Goal: Task Accomplishment & Management: Complete application form

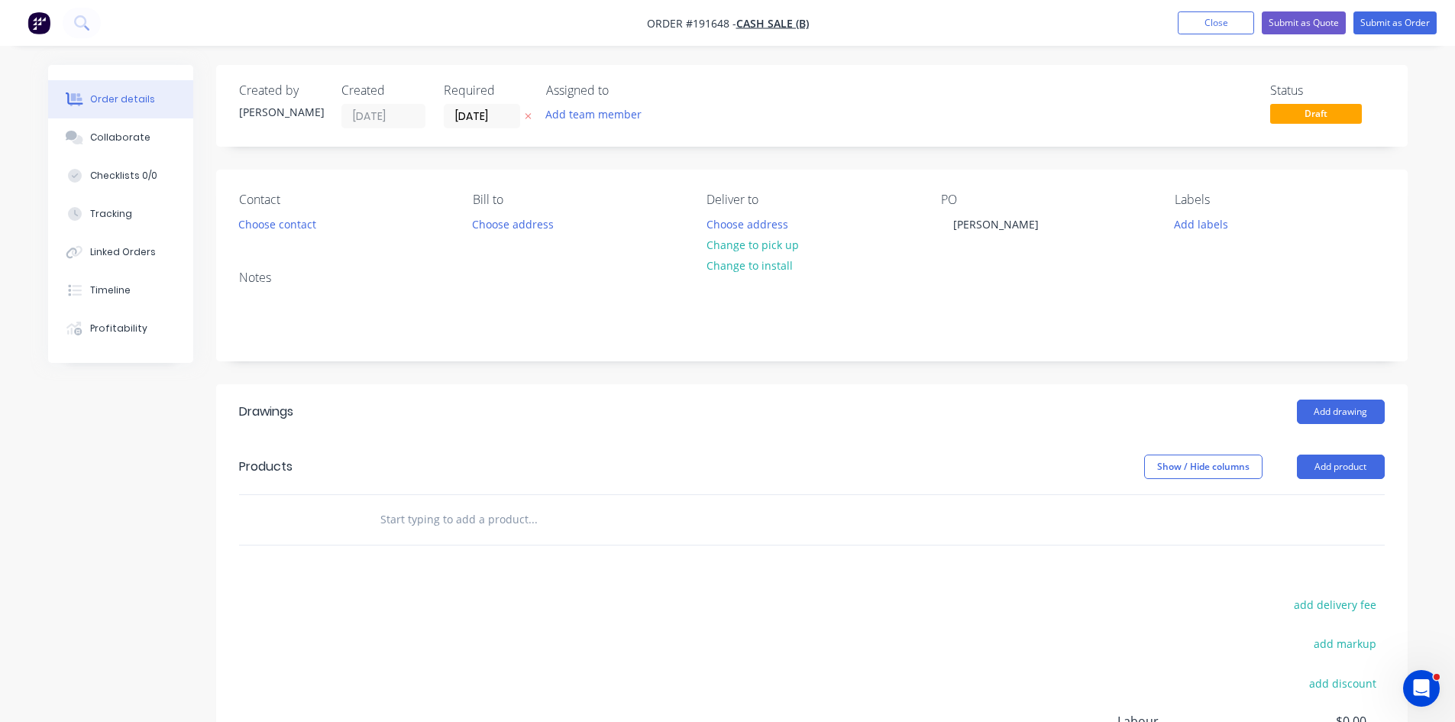
click at [1128, 90] on div "Status Draft" at bounding box center [1042, 105] width 686 height 45
click at [781, 225] on button "Choose address" at bounding box center [747, 223] width 98 height 21
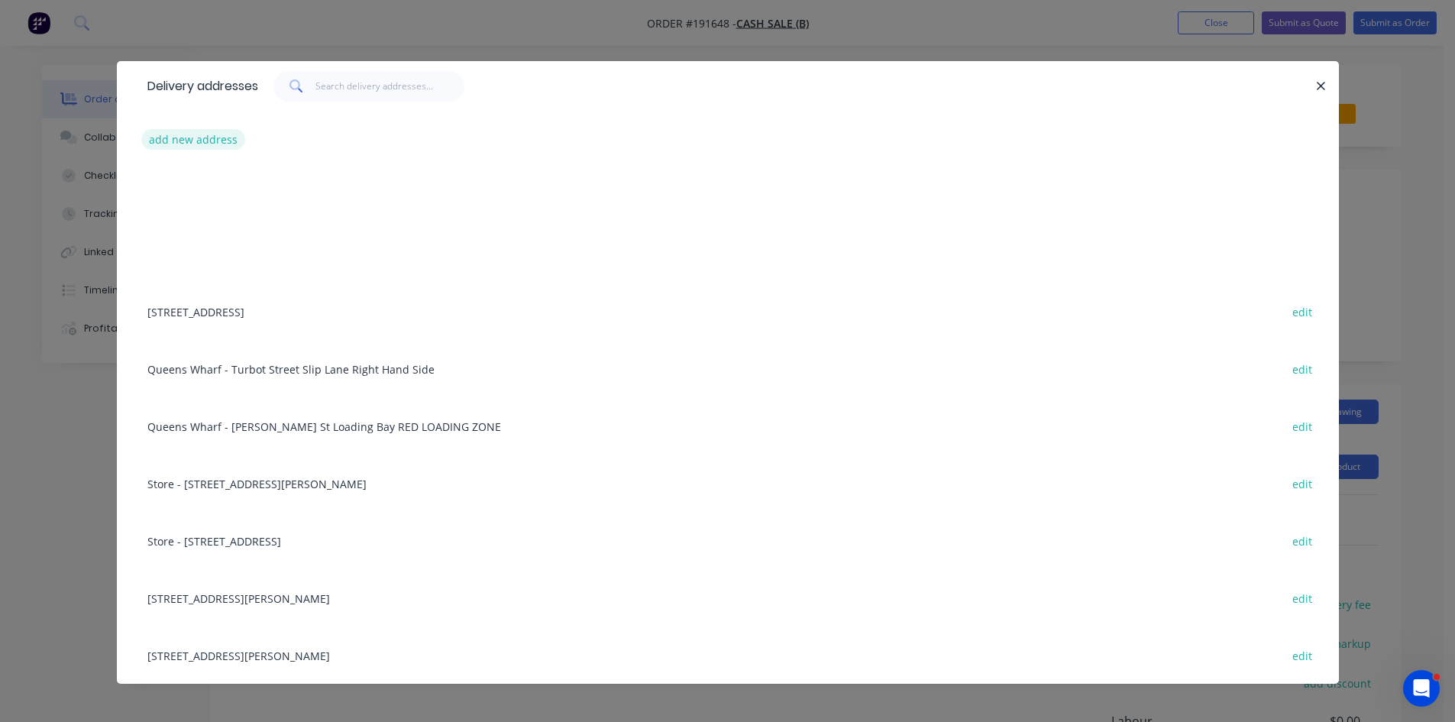
click at [202, 136] on button "add new address" at bounding box center [193, 139] width 105 height 21
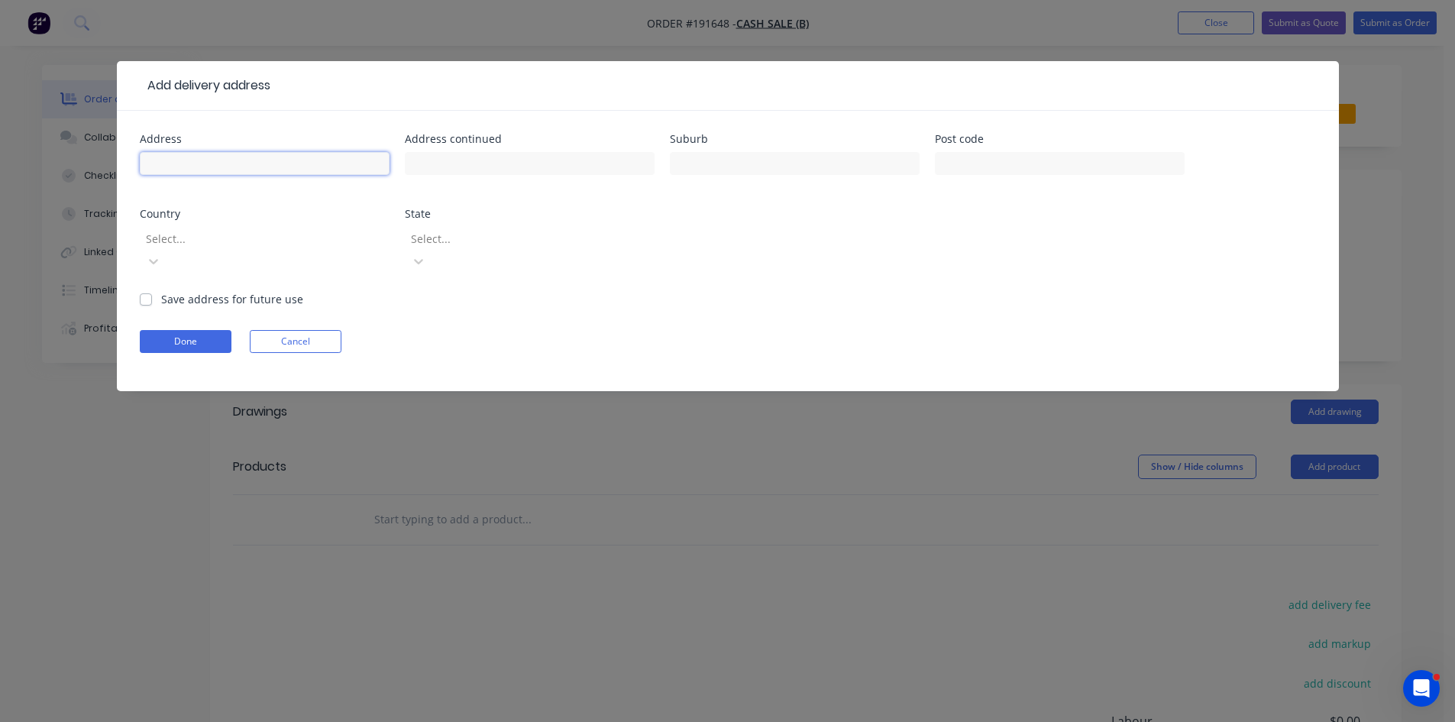
click at [264, 164] on input "text" at bounding box center [265, 163] width 250 height 23
type input "TBA,"
drag, startPoint x: 695, startPoint y: 165, endPoint x: 751, endPoint y: 160, distance: 56.0
click at [699, 165] on input "text" at bounding box center [795, 163] width 250 height 23
type input "Grange"
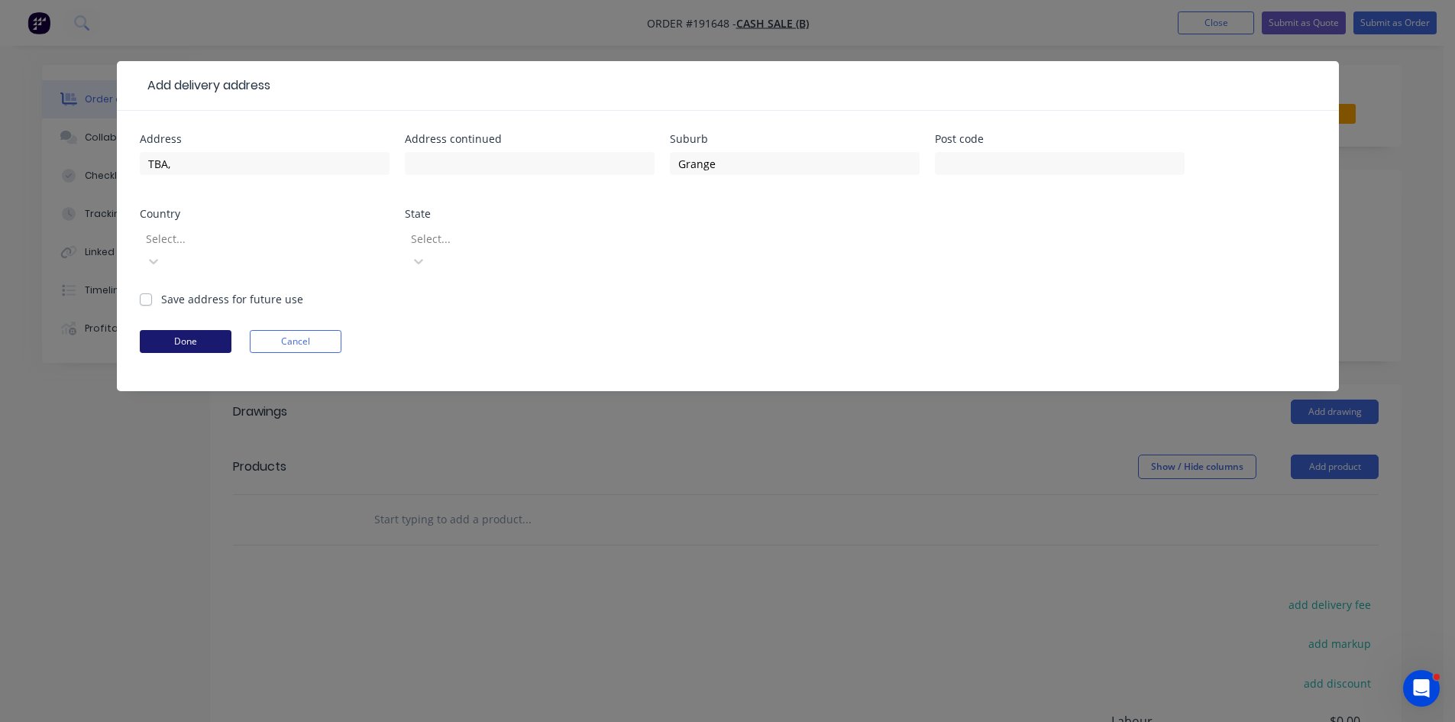
click at [196, 330] on button "Done" at bounding box center [186, 341] width 92 height 23
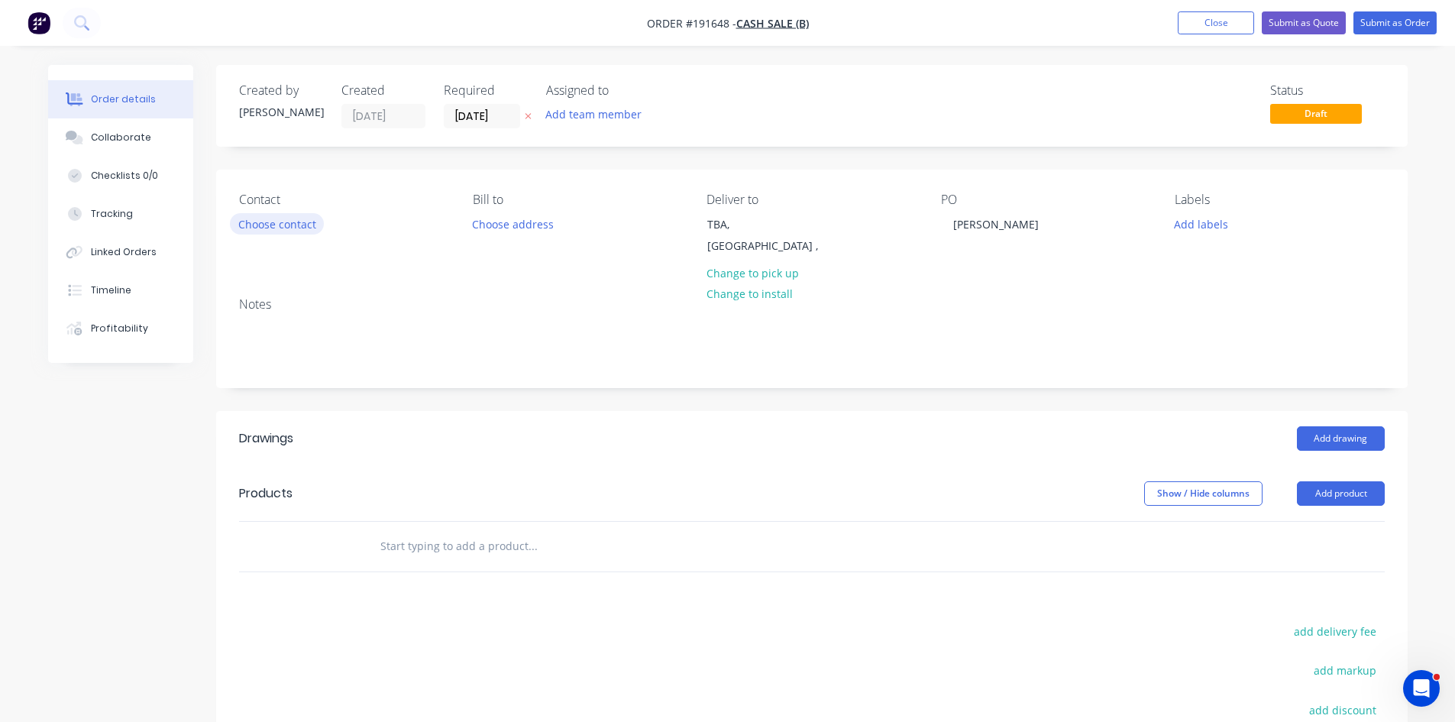
click at [299, 231] on button "Choose contact" at bounding box center [277, 223] width 94 height 21
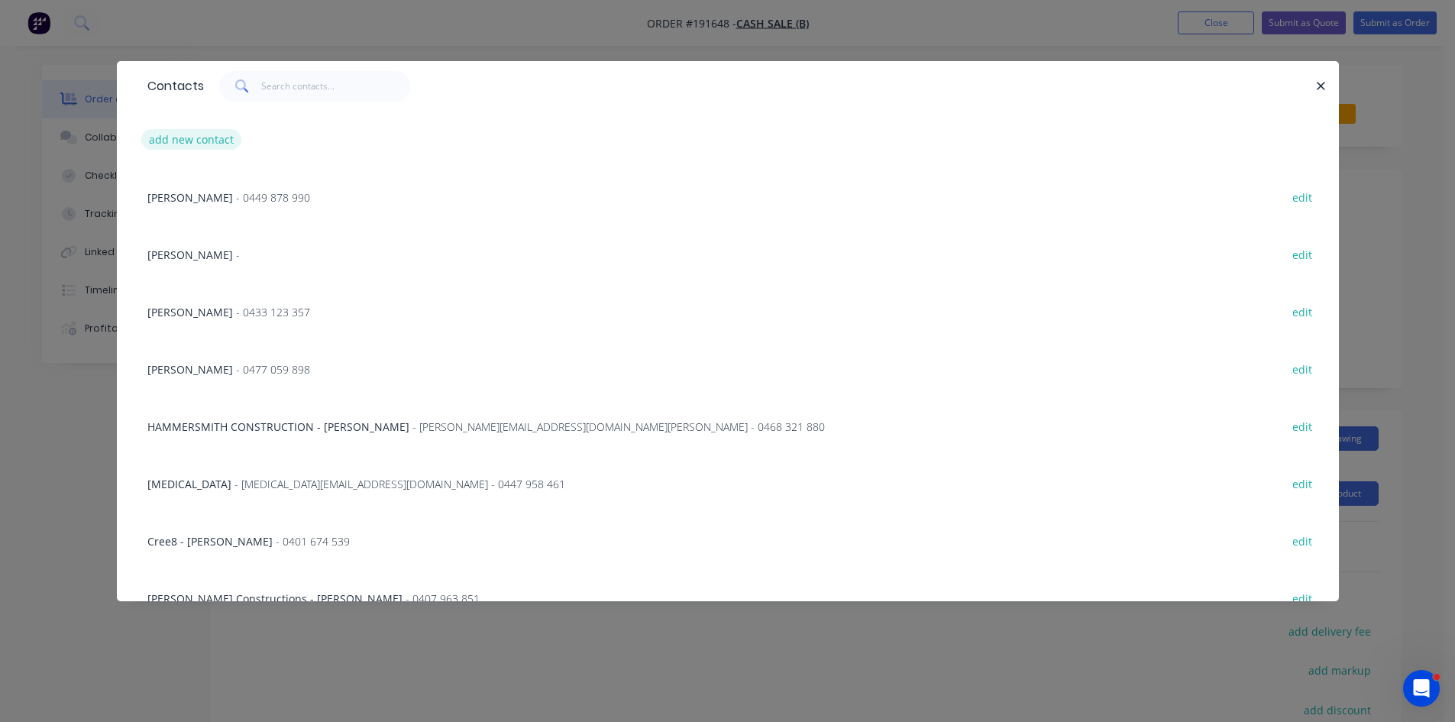
click at [182, 134] on button "add new contact" at bounding box center [191, 139] width 101 height 21
select select "AU"
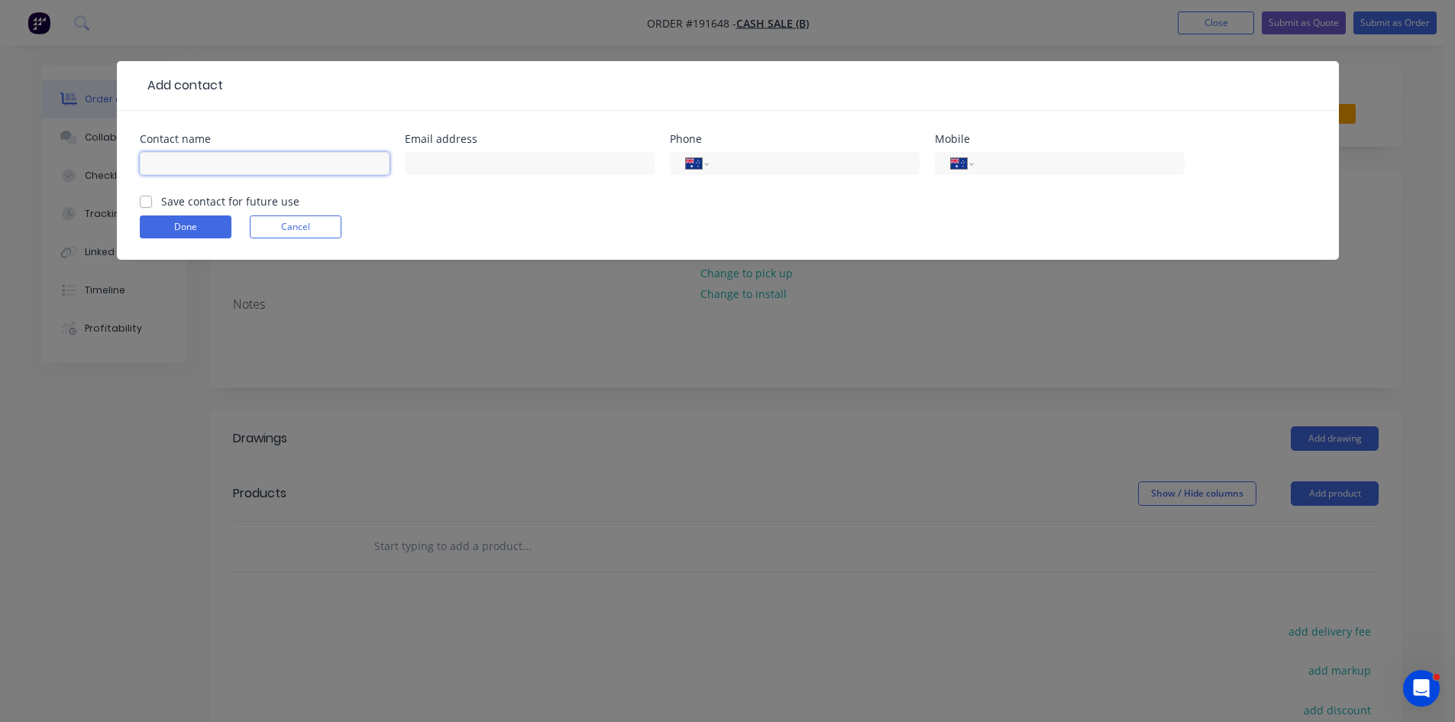
click at [289, 162] on input "text" at bounding box center [265, 163] width 250 height 23
type input "[PERSON_NAME]"
type input "0412 874 199"
click button "Done" at bounding box center [186, 226] width 92 height 23
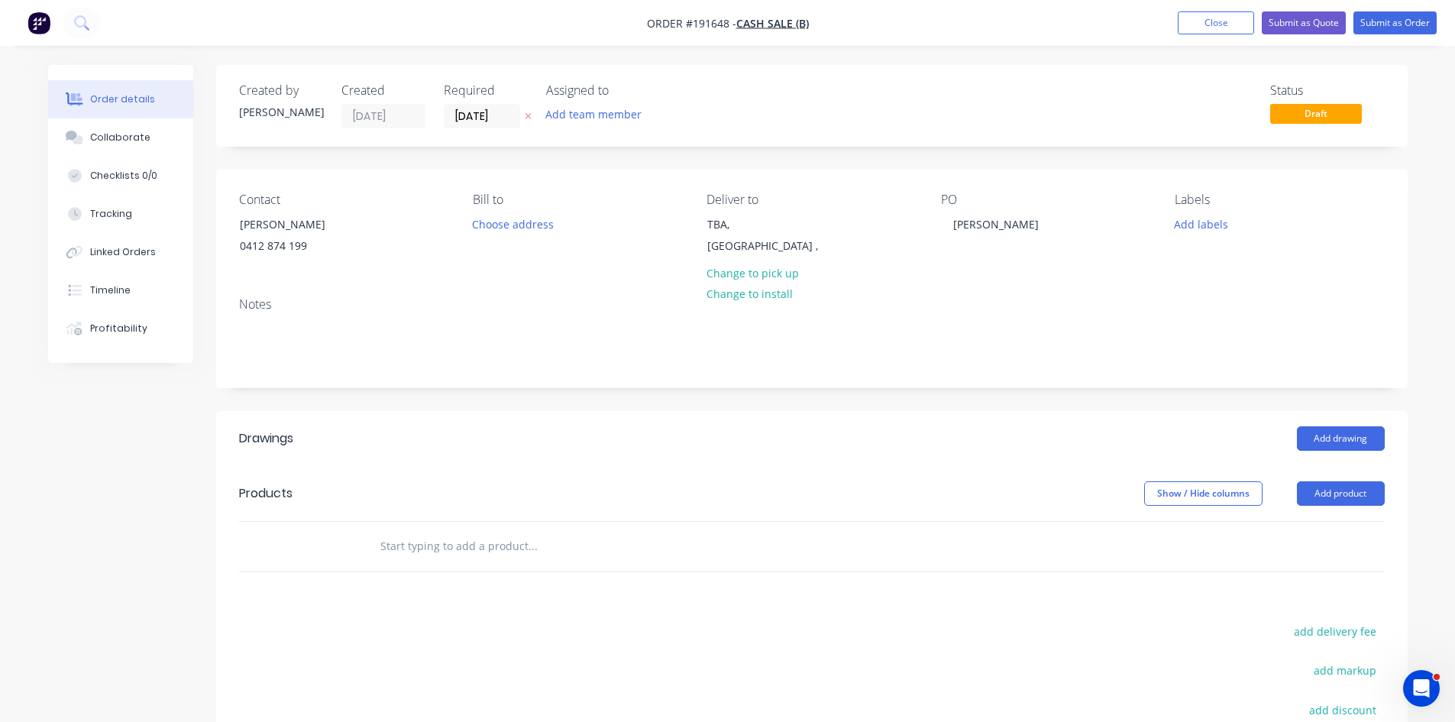
click at [546, 553] on input "text" at bounding box center [533, 546] width 306 height 31
click at [547, 531] on input "text" at bounding box center [533, 546] width 306 height 31
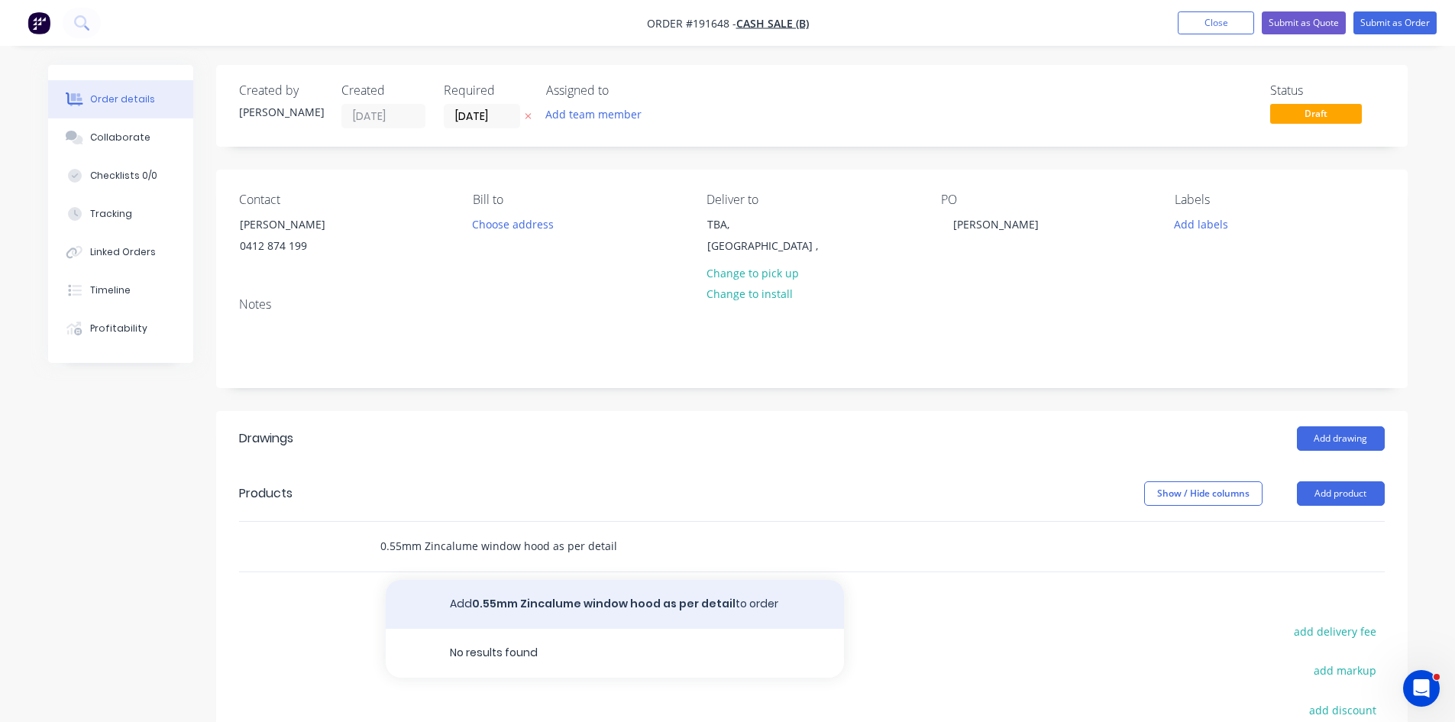
type input "0.55mm Zincalume window hood as per detail"
click at [614, 595] on button "Add 0.55mm Zincalume window hood as per detail to order" at bounding box center [615, 604] width 458 height 49
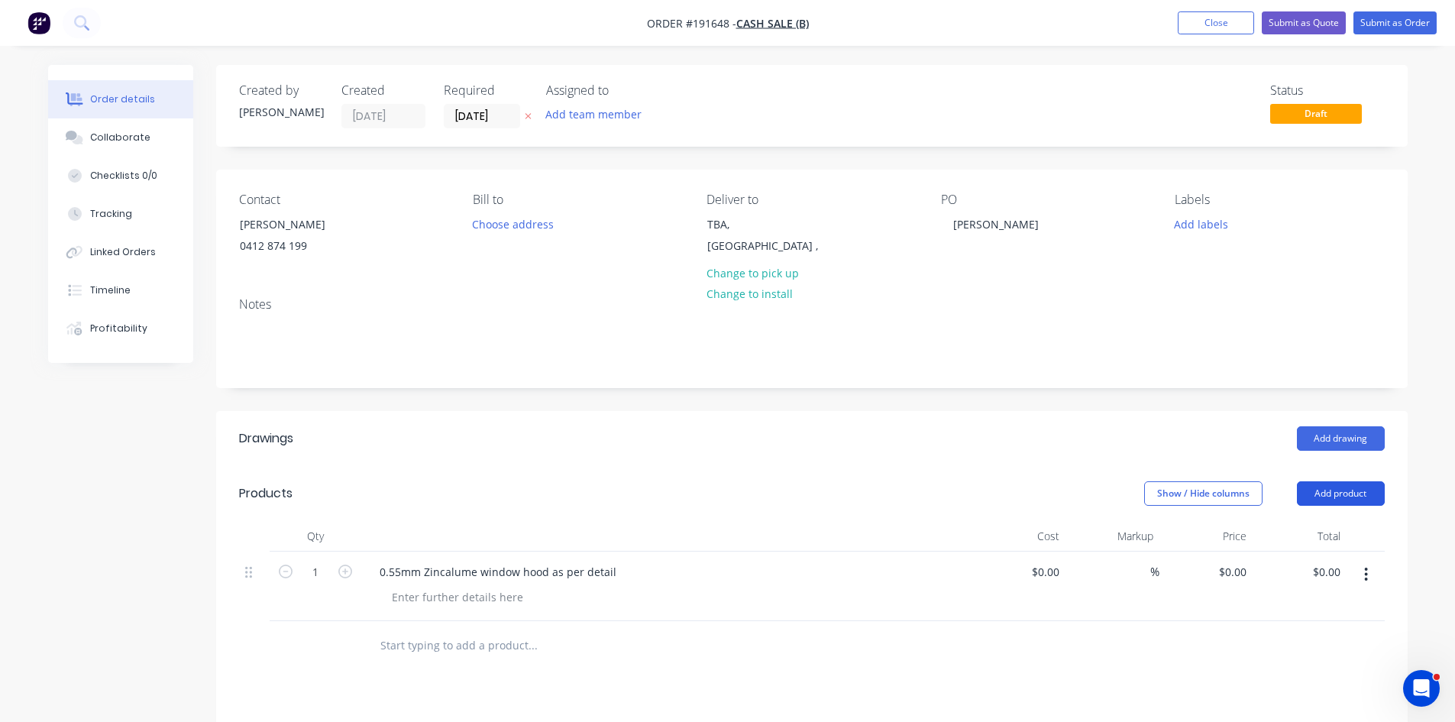
click at [1351, 487] on button "Add product" at bounding box center [1341, 493] width 88 height 24
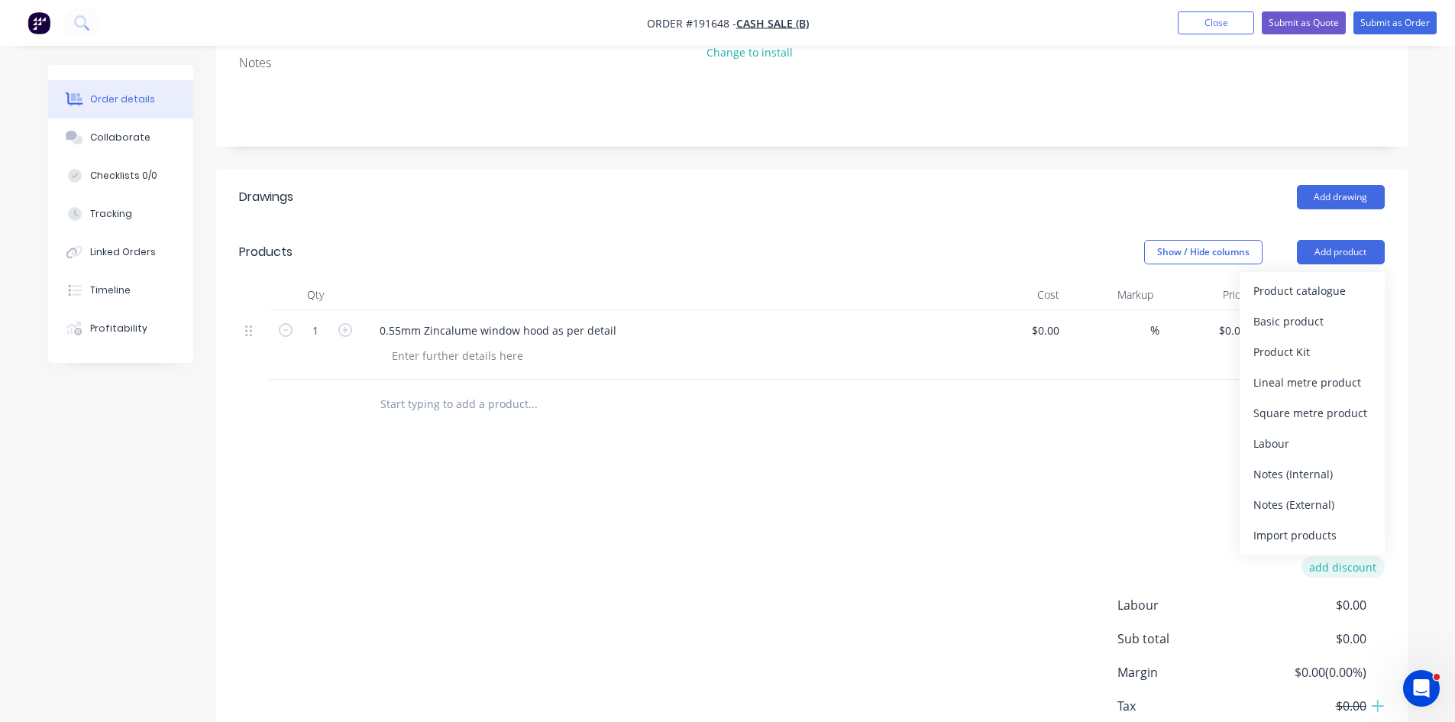
scroll to position [254, 0]
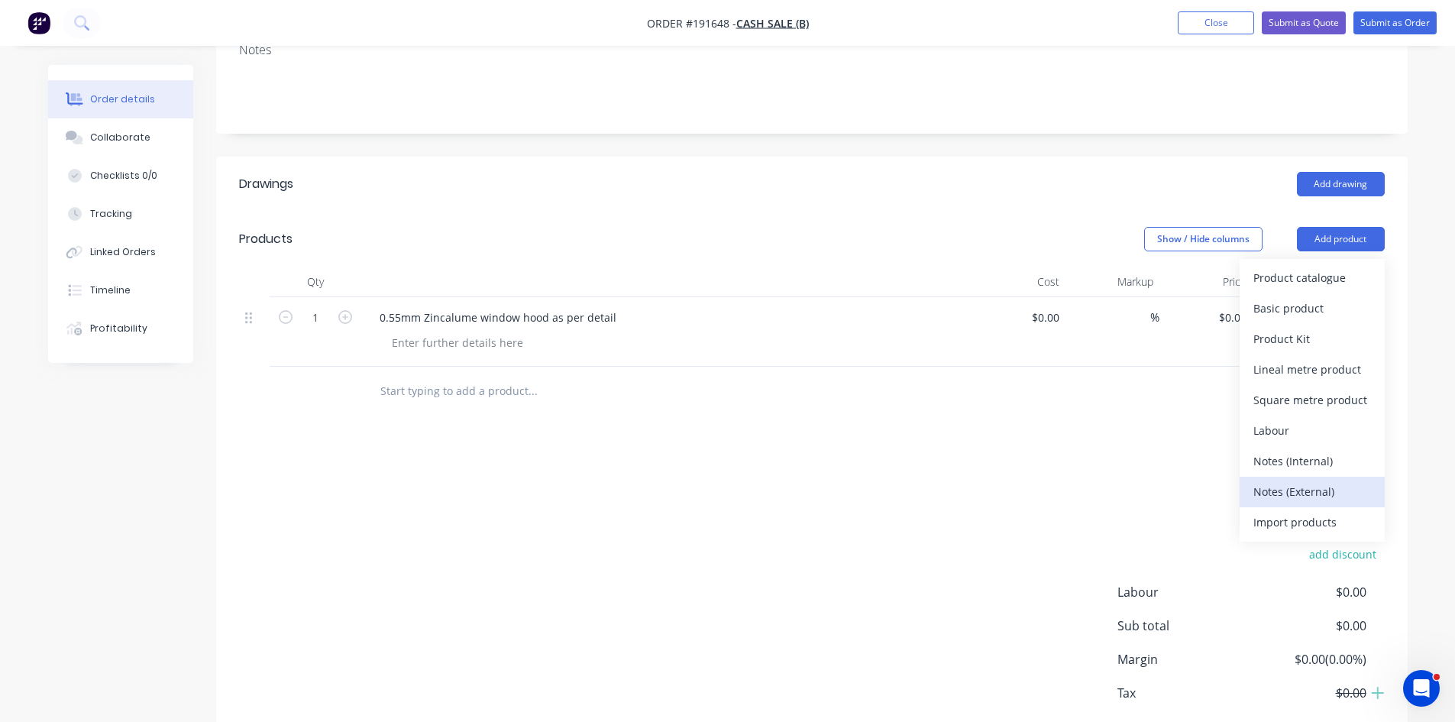
click at [1285, 500] on div "Notes (External)" at bounding box center [1313, 492] width 118 height 22
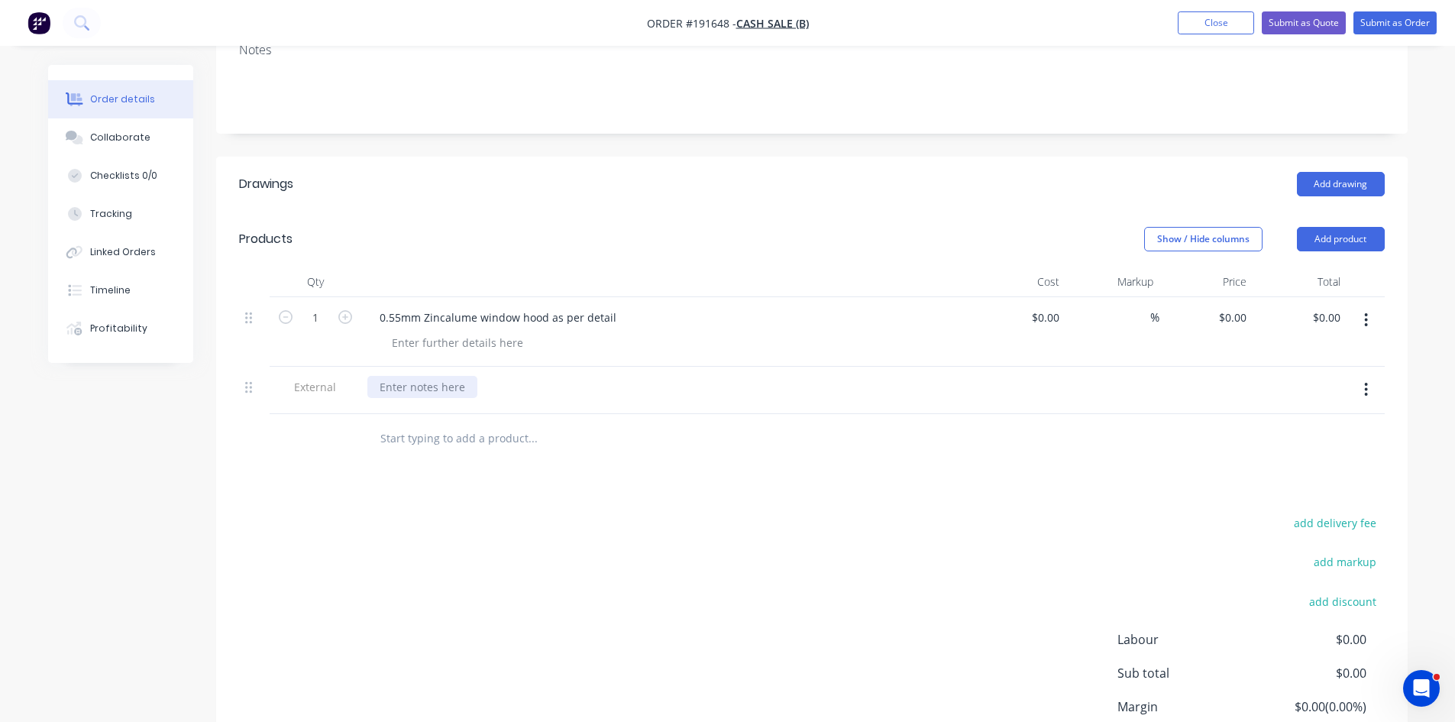
click at [439, 390] on div at bounding box center [422, 387] width 110 height 22
click at [567, 462] on div at bounding box center [636, 439] width 550 height 50
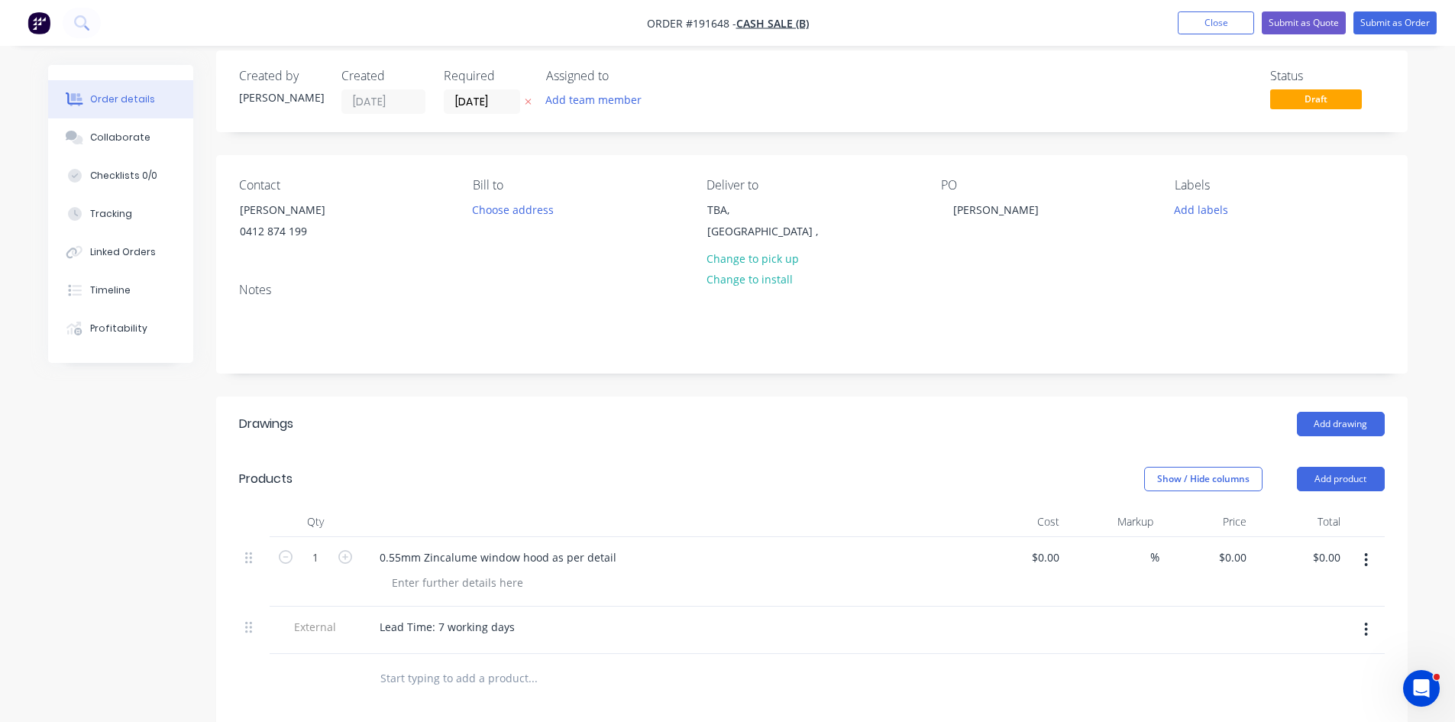
scroll to position [0, 0]
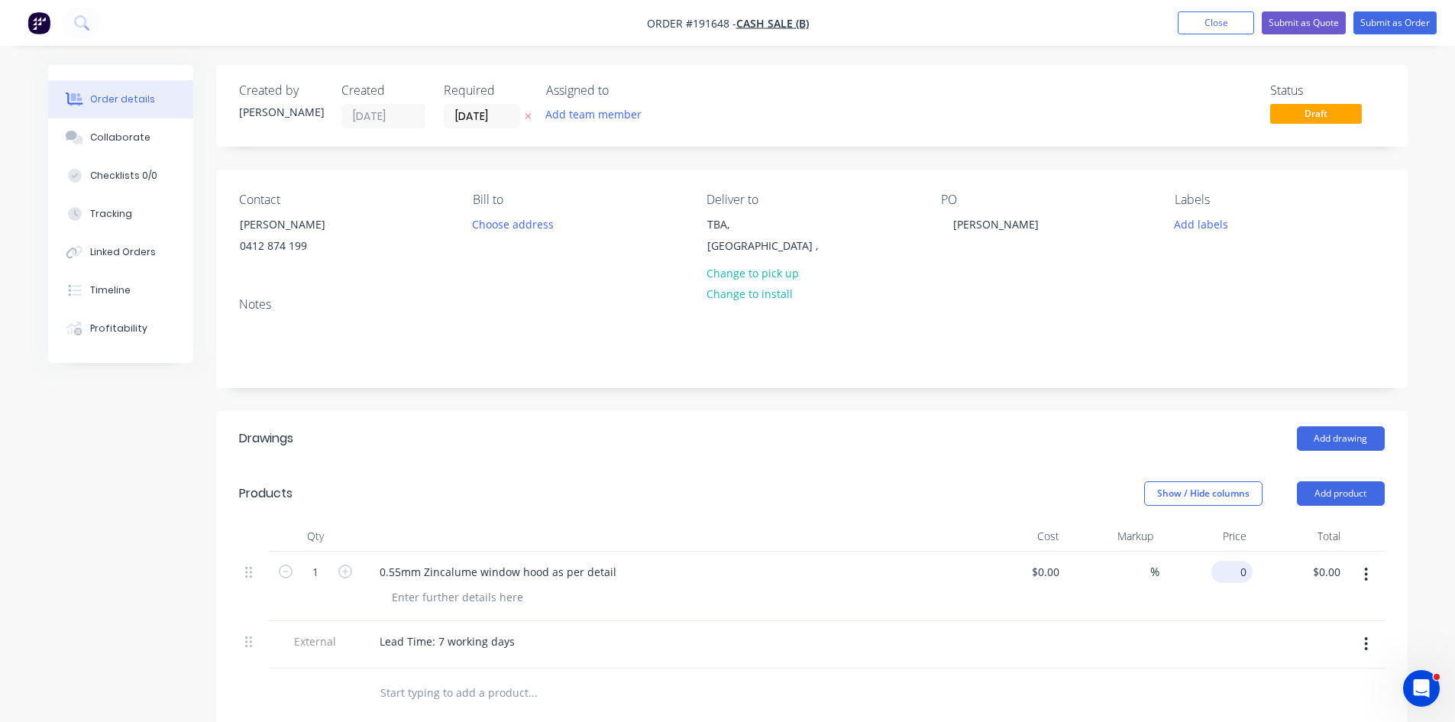
click at [1234, 581] on div "0 $0.00" at bounding box center [1232, 572] width 41 height 22
type input "$584.64"
drag, startPoint x: 912, startPoint y: 424, endPoint x: 1131, endPoint y: 426, distance: 219.3
click at [917, 422] on header "Drawings Add drawing" at bounding box center [812, 438] width 1192 height 55
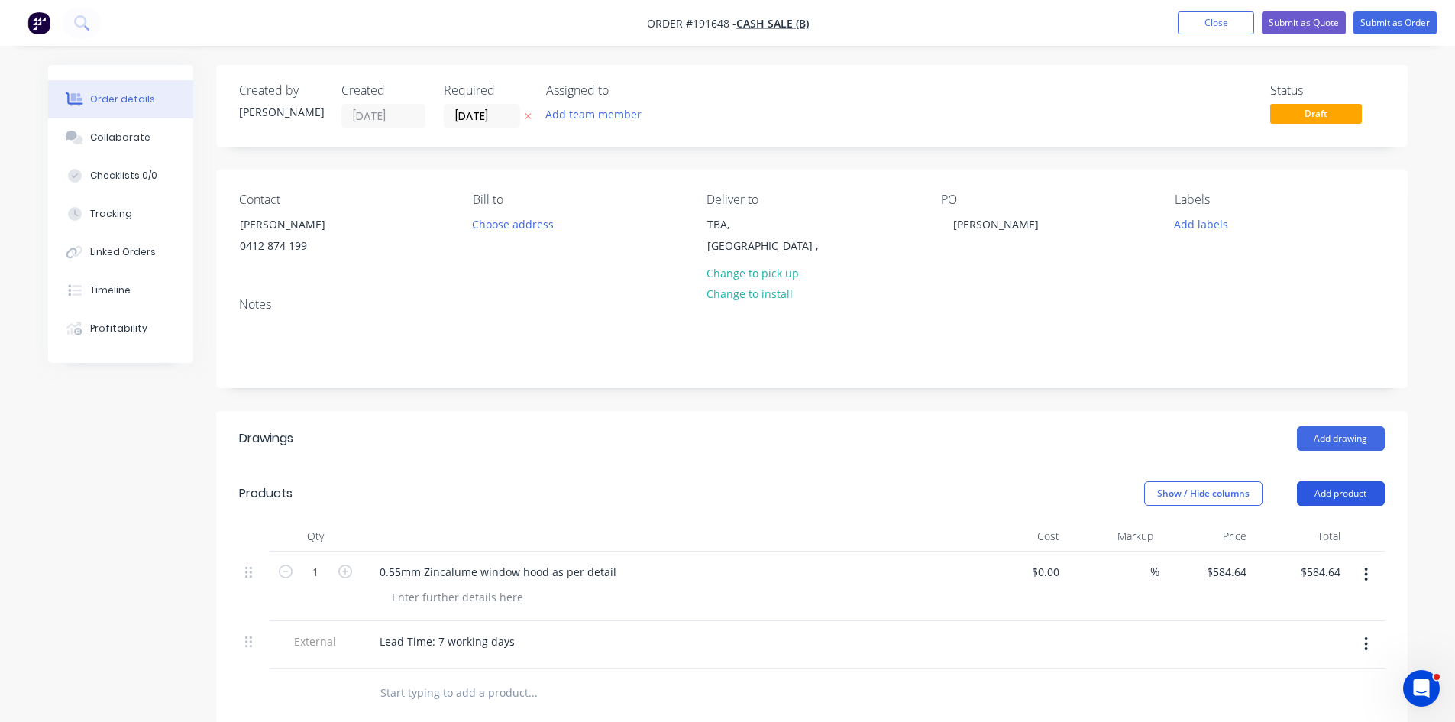
click at [1332, 500] on button "Add product" at bounding box center [1341, 493] width 88 height 24
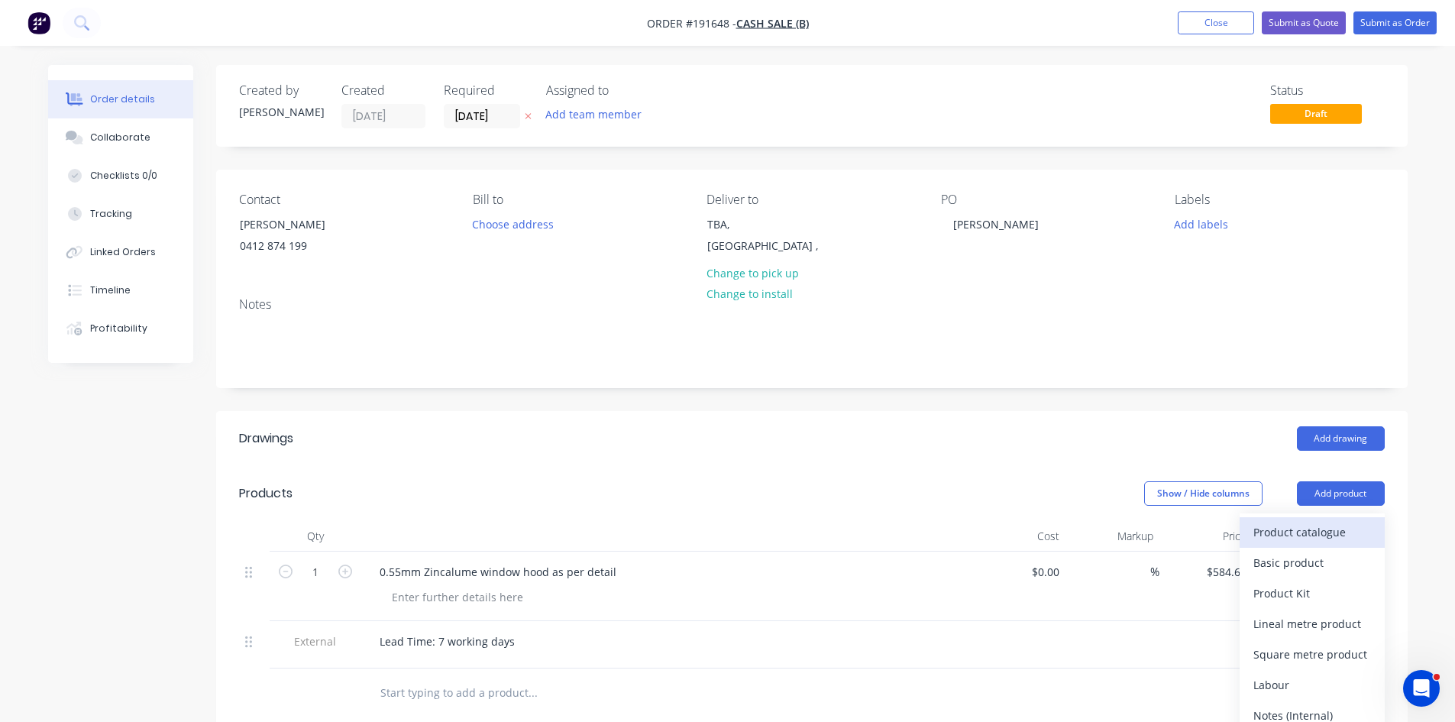
click at [1302, 528] on div "Product catalogue" at bounding box center [1313, 532] width 118 height 22
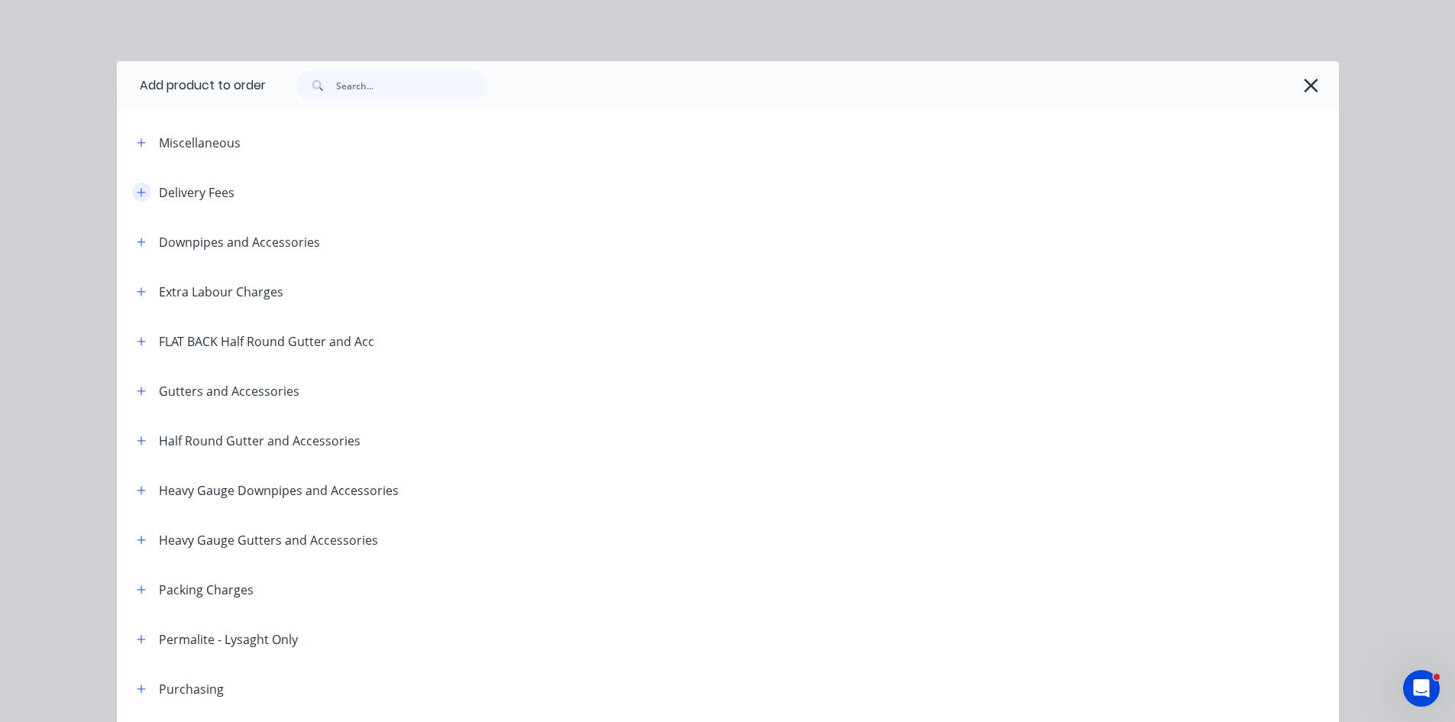
click at [137, 191] on icon "button" at bounding box center [141, 192] width 9 height 11
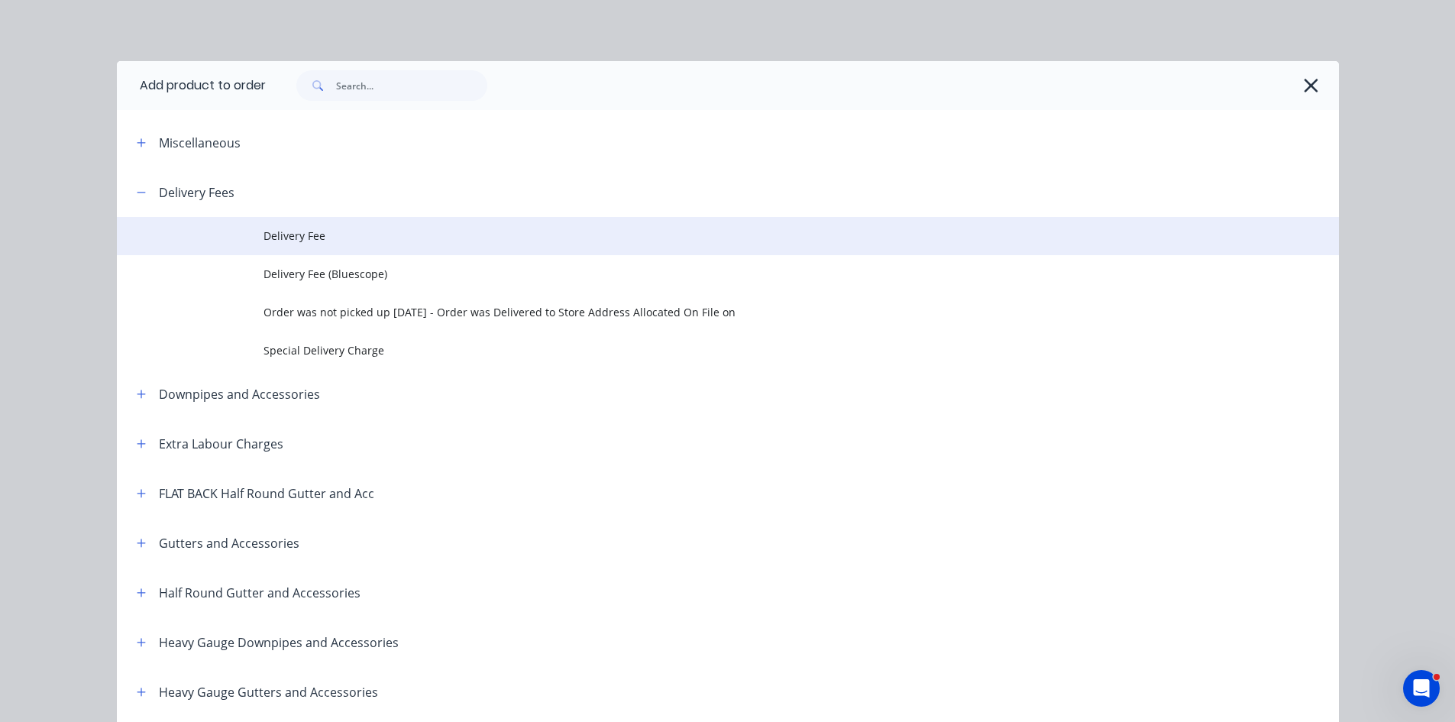
click at [310, 235] on span "Delivery Fee" at bounding box center [694, 236] width 860 height 16
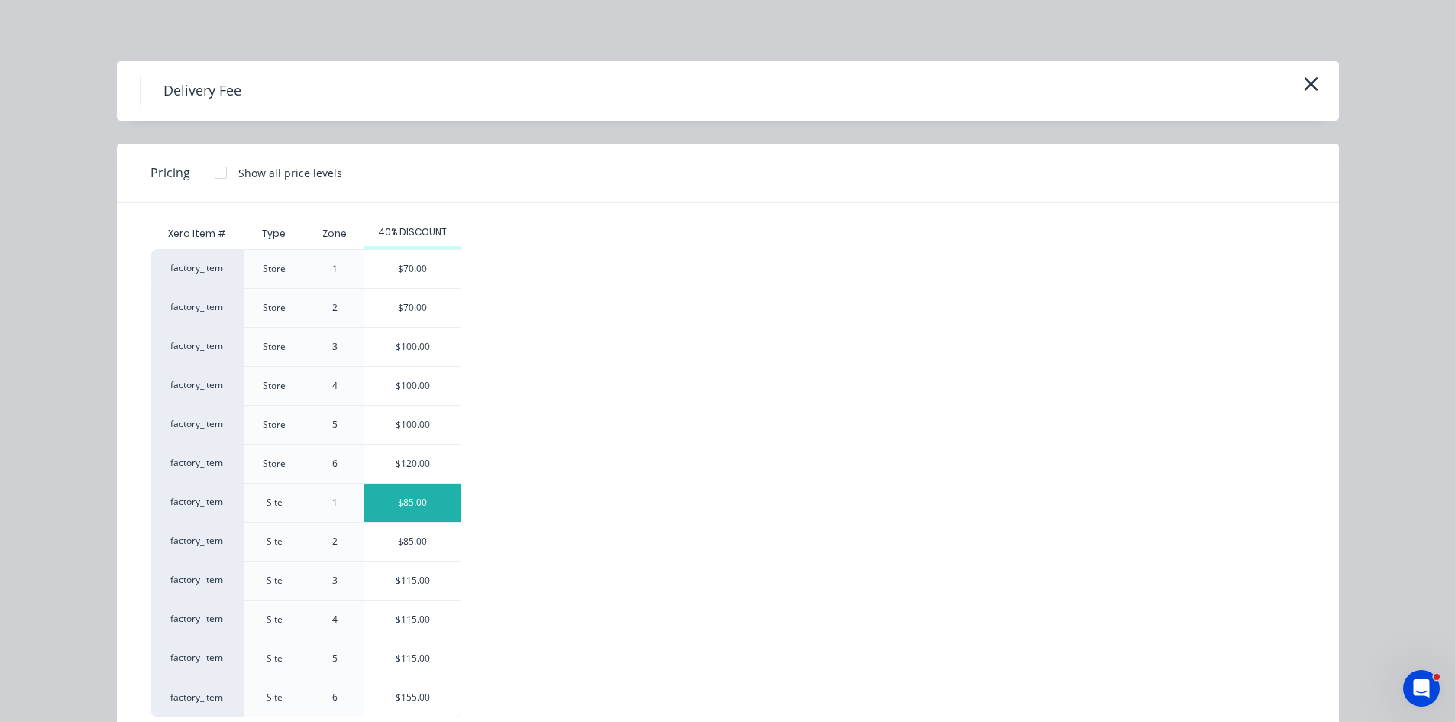
click at [435, 506] on div "$85.00" at bounding box center [412, 503] width 96 height 38
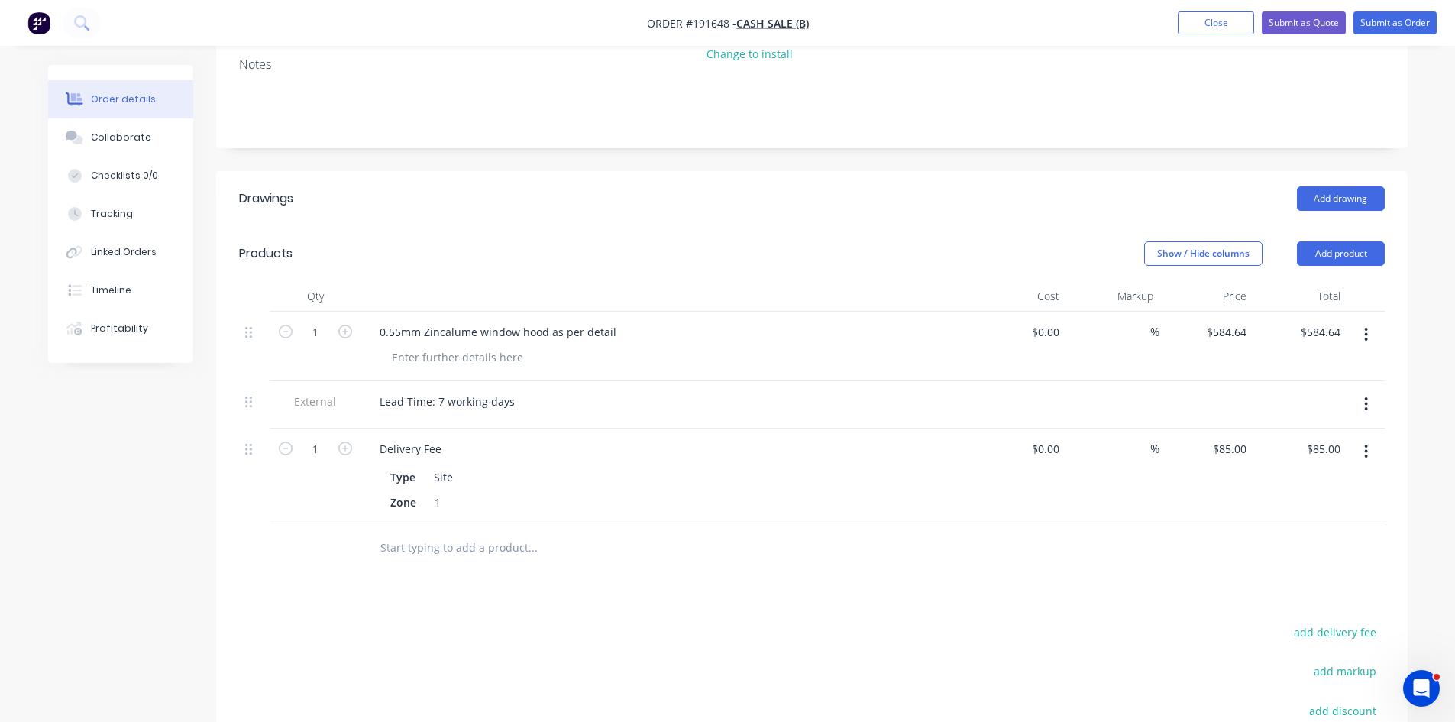
scroll to position [254, 0]
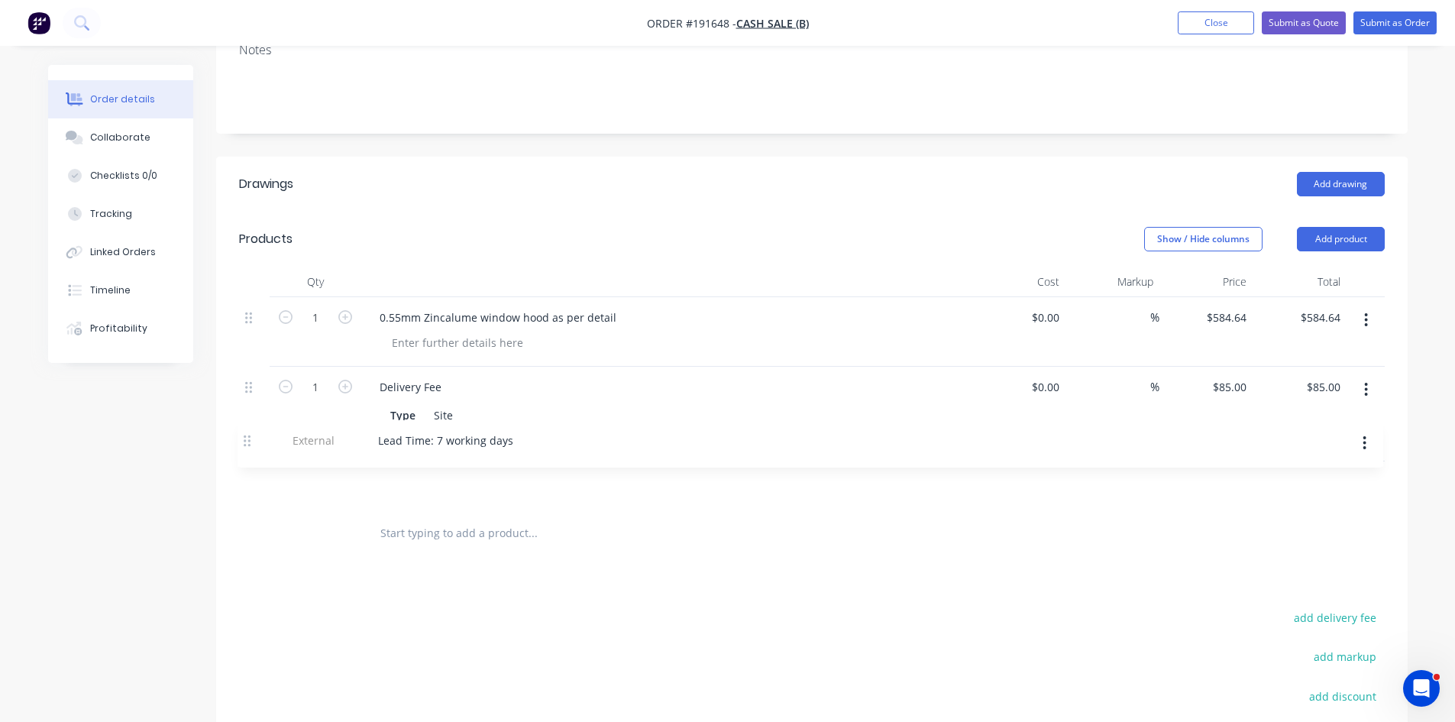
drag, startPoint x: 257, startPoint y: 383, endPoint x: 254, endPoint y: 442, distance: 58.9
click at [254, 442] on div "1 0.55mm Zincalume window hood as per detail $0.00 $0.00 % $584.64 $584.64 $584…" at bounding box center [812, 403] width 1146 height 212
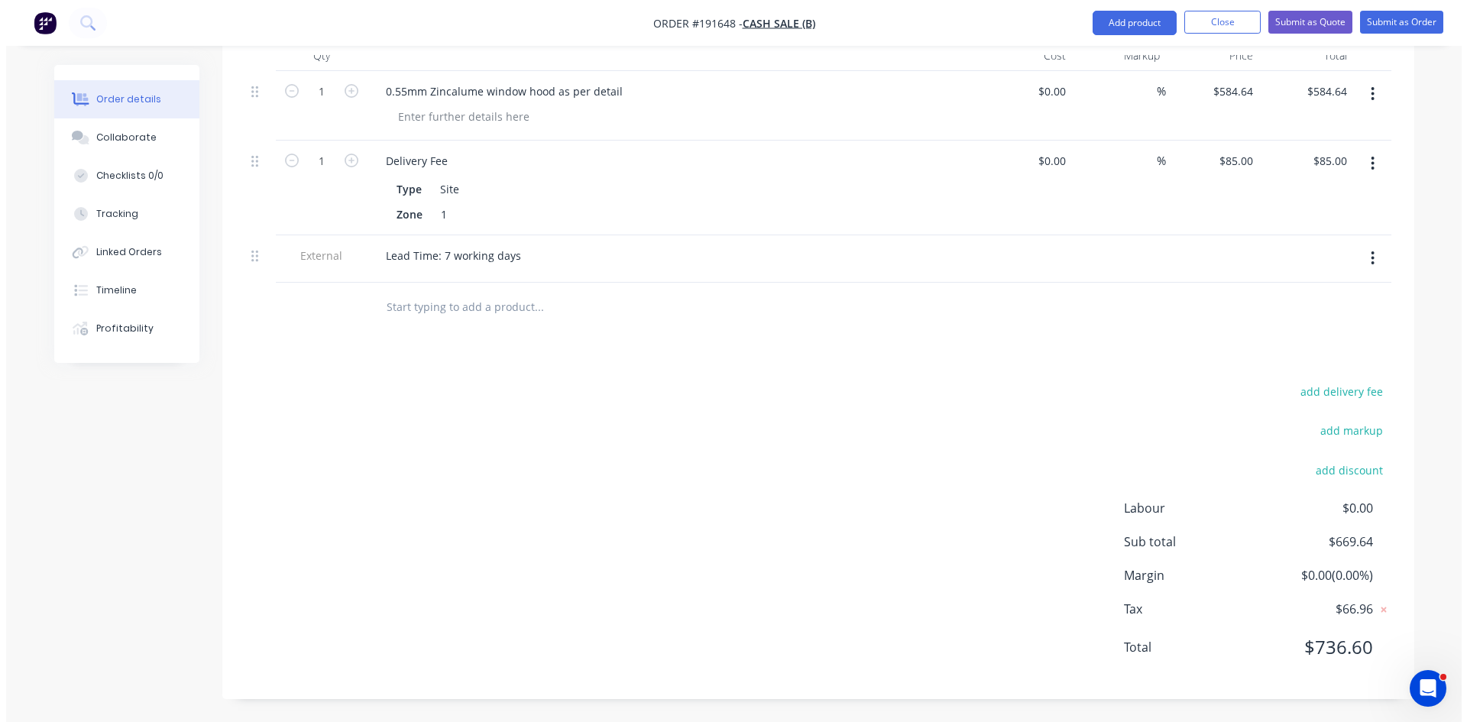
scroll to position [0, 0]
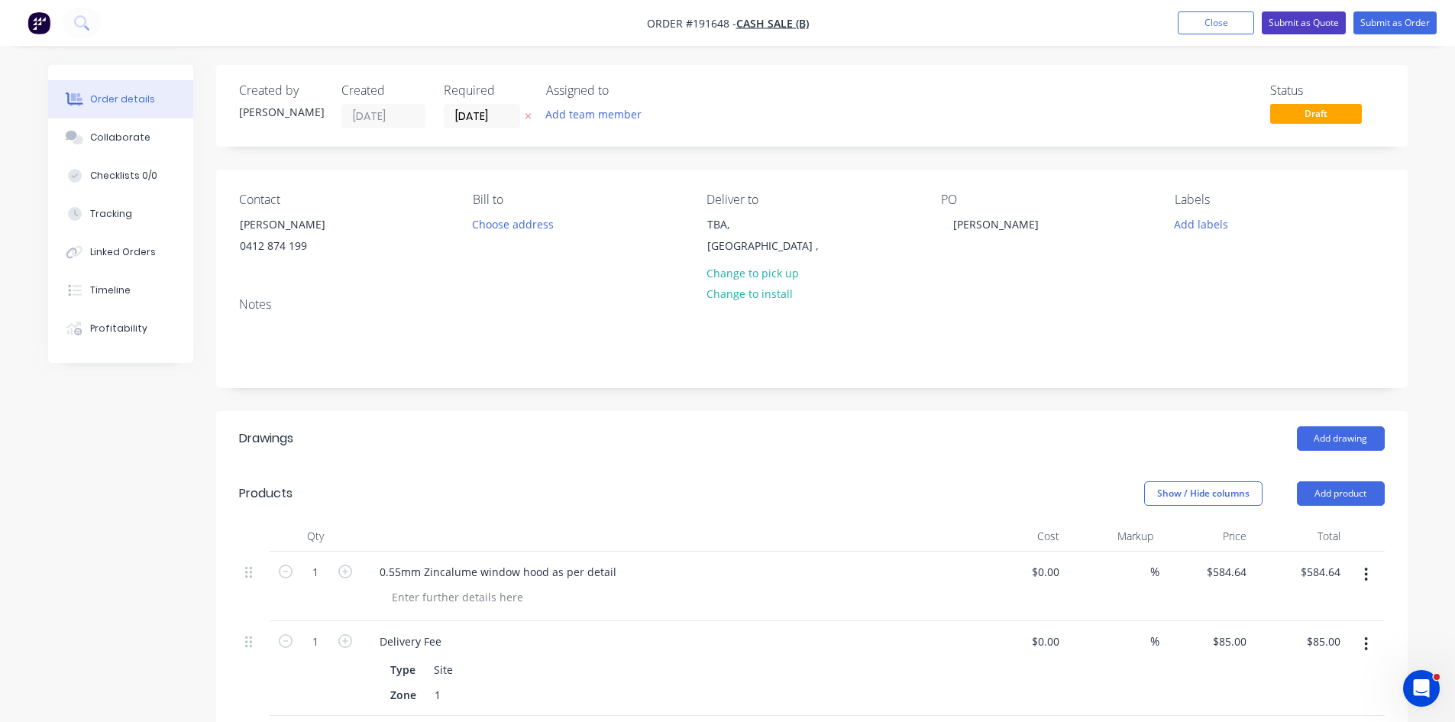
click at [1307, 12] on button "Submit as Quote" at bounding box center [1304, 22] width 84 height 23
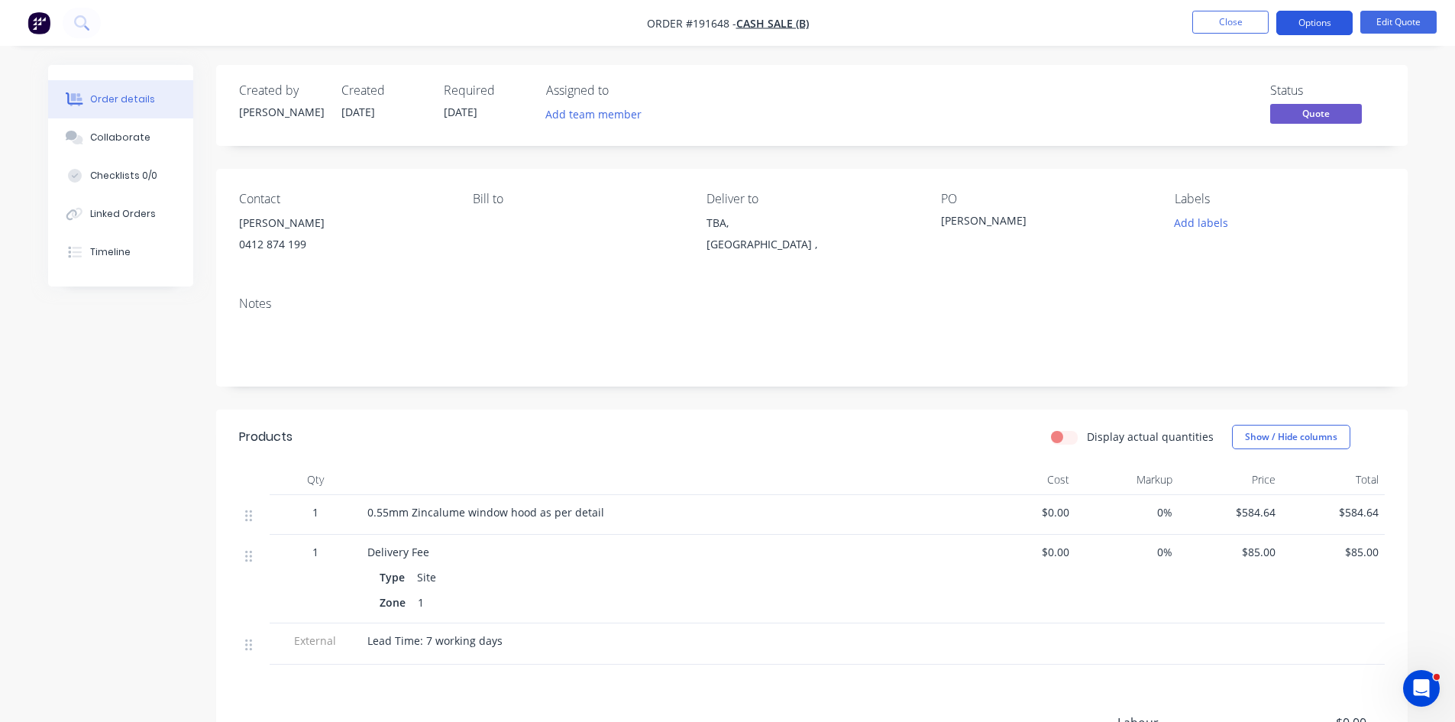
click at [1307, 29] on button "Options" at bounding box center [1315, 23] width 76 height 24
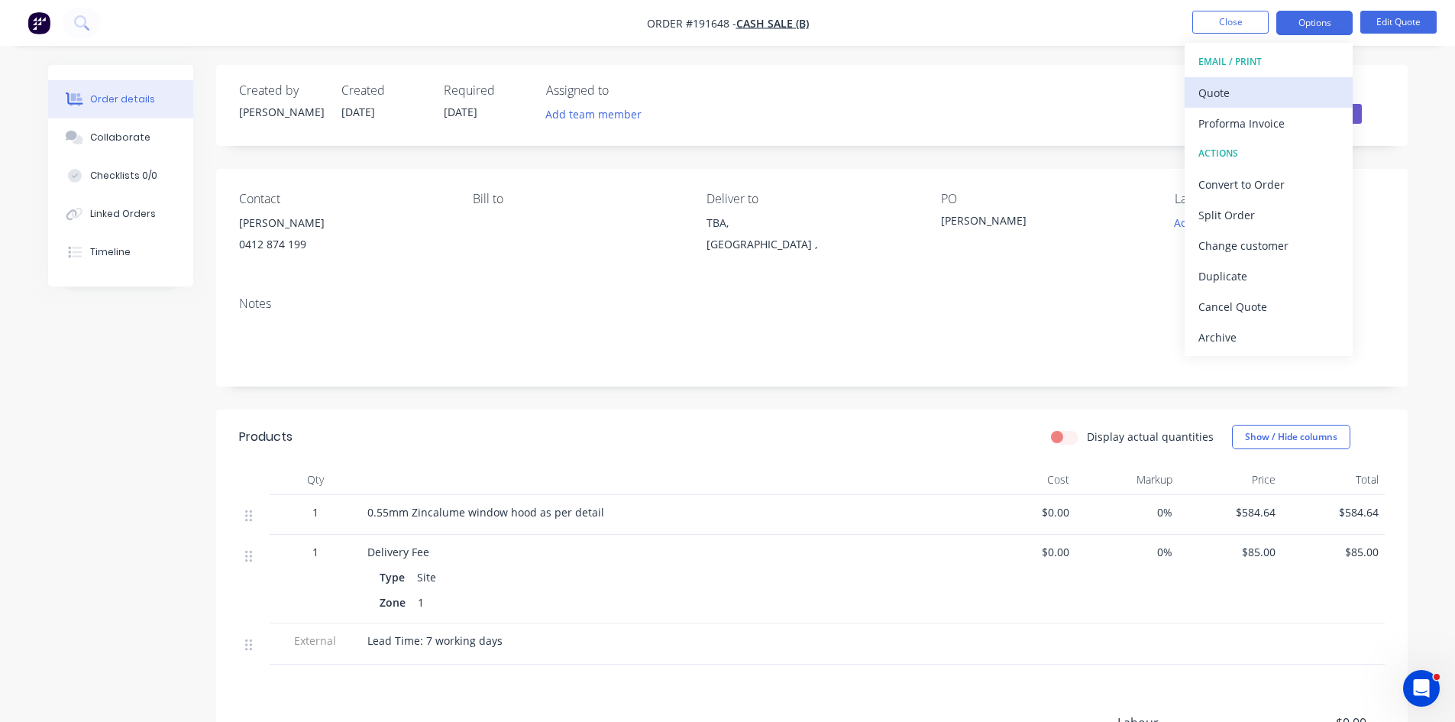
click at [1265, 91] on div "Quote" at bounding box center [1269, 93] width 141 height 22
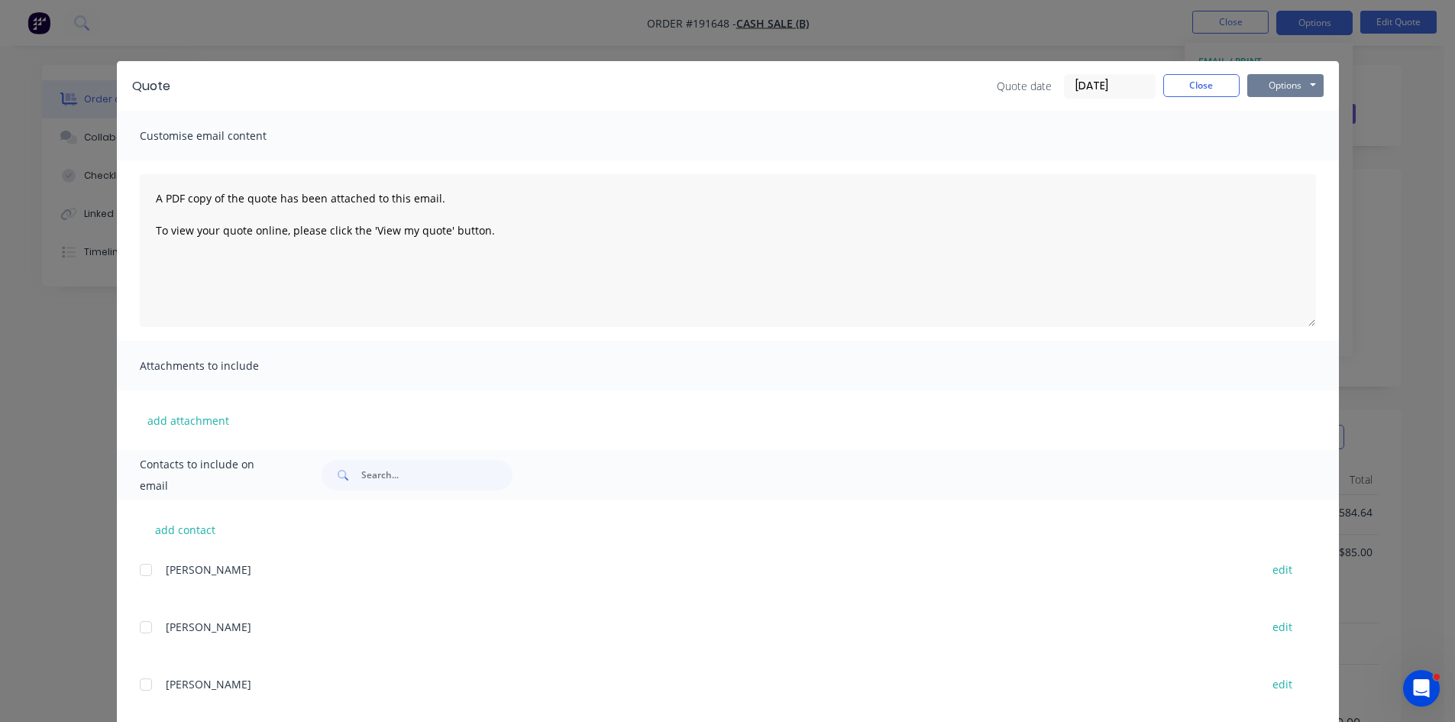
click at [1286, 81] on button "Options" at bounding box center [1286, 85] width 76 height 23
click at [1286, 116] on button "Preview" at bounding box center [1297, 112] width 98 height 25
